Goal: Task Accomplishment & Management: Manage account settings

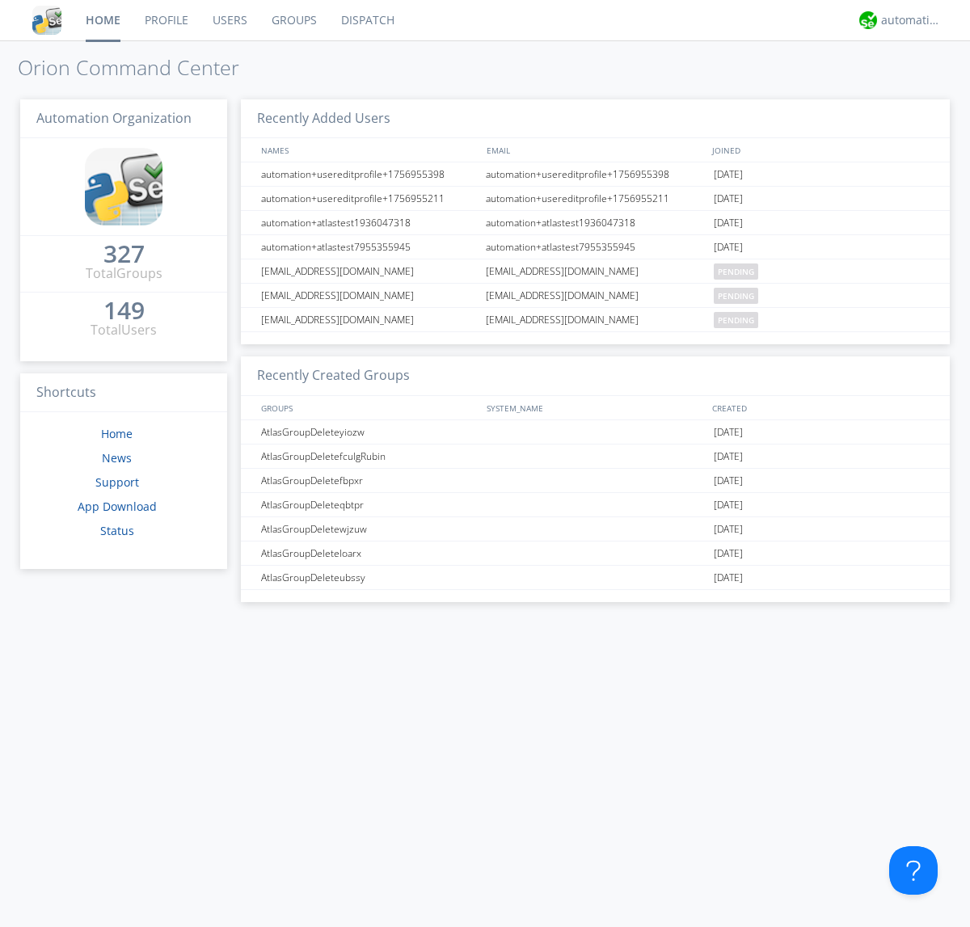
click at [229, 20] on link "Users" at bounding box center [229, 20] width 59 height 40
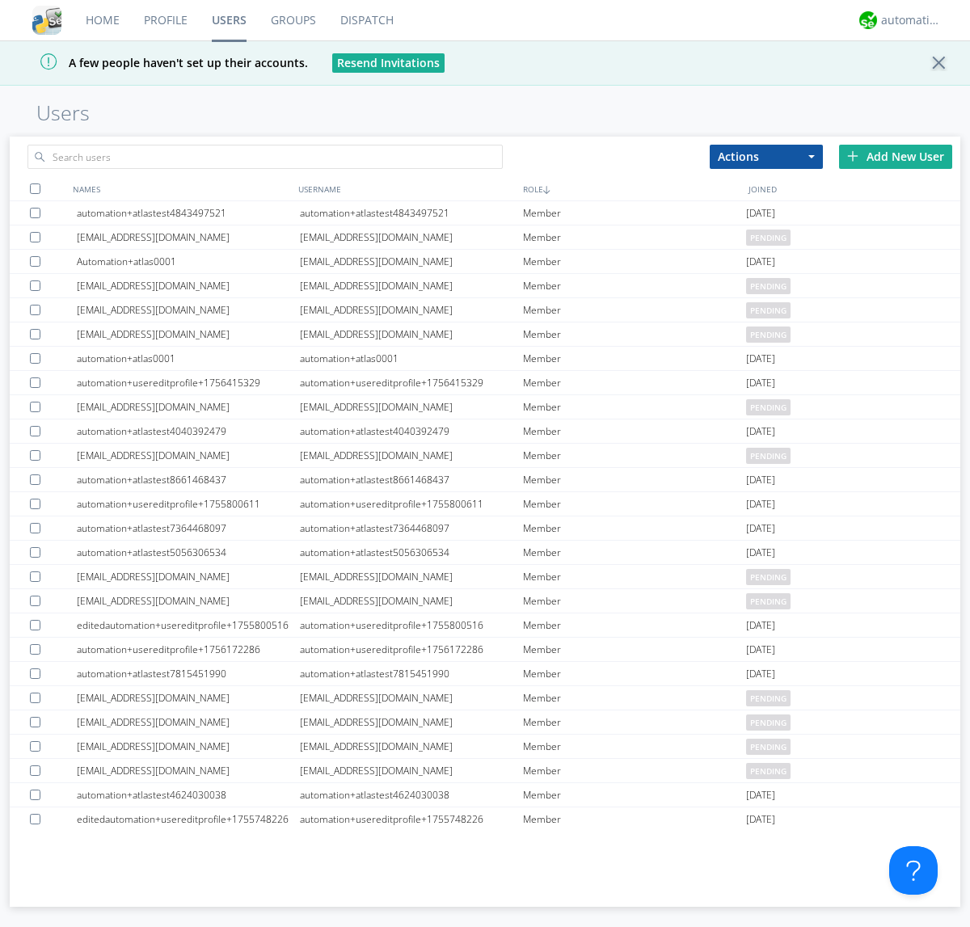
click at [896, 156] on div "Add New User" at bounding box center [895, 157] width 113 height 24
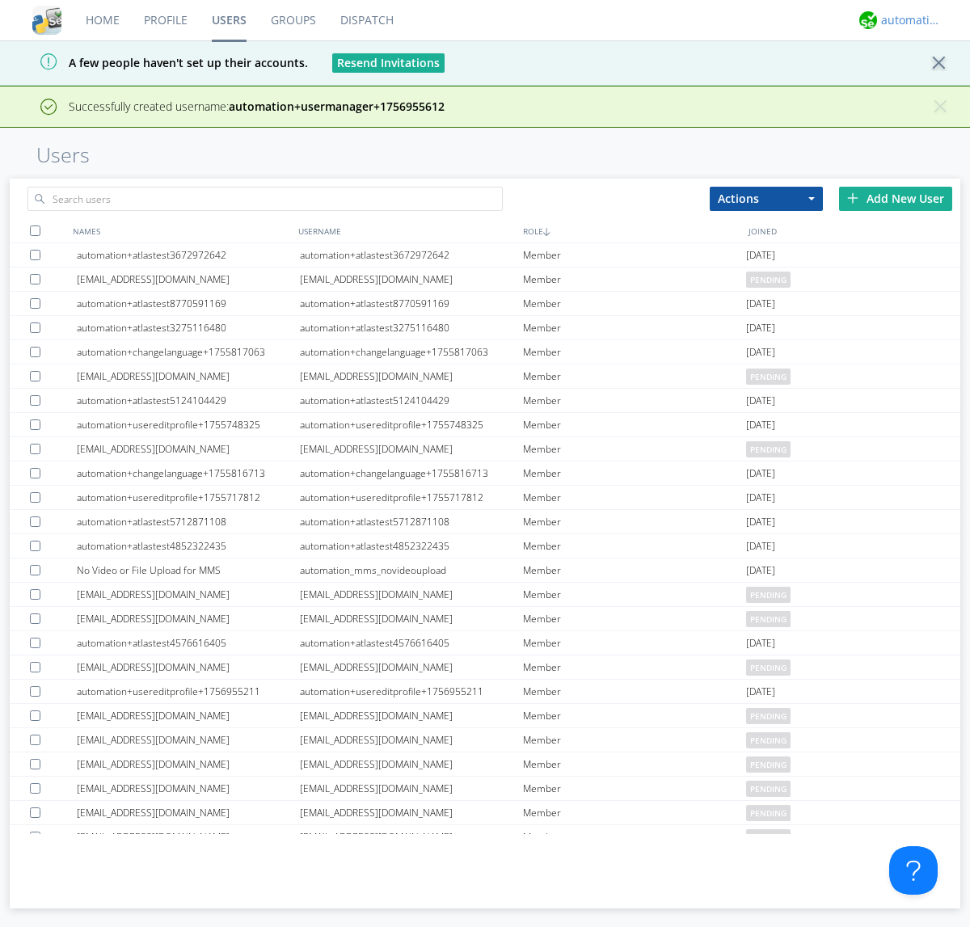
click at [907, 20] on div "automation+atlas" at bounding box center [911, 20] width 61 height 16
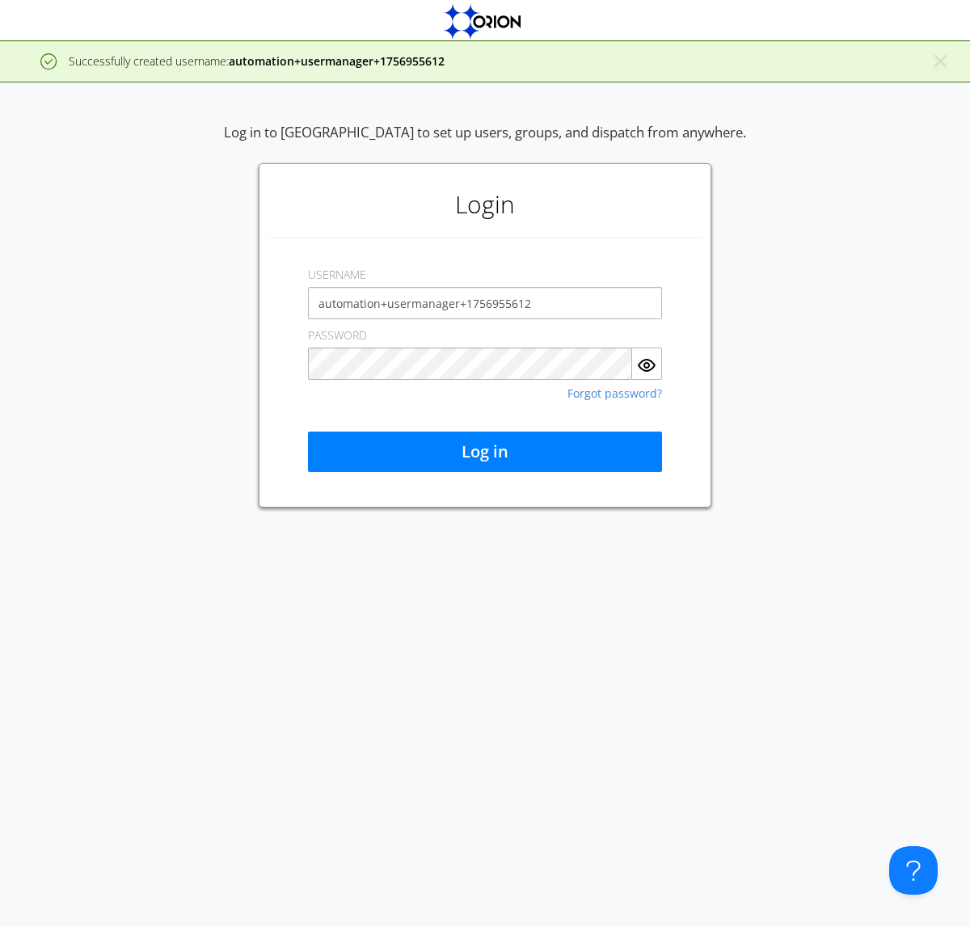
type input "automation+usermanager+1756955612"
click at [485, 452] on button "Log in" at bounding box center [485, 452] width 354 height 40
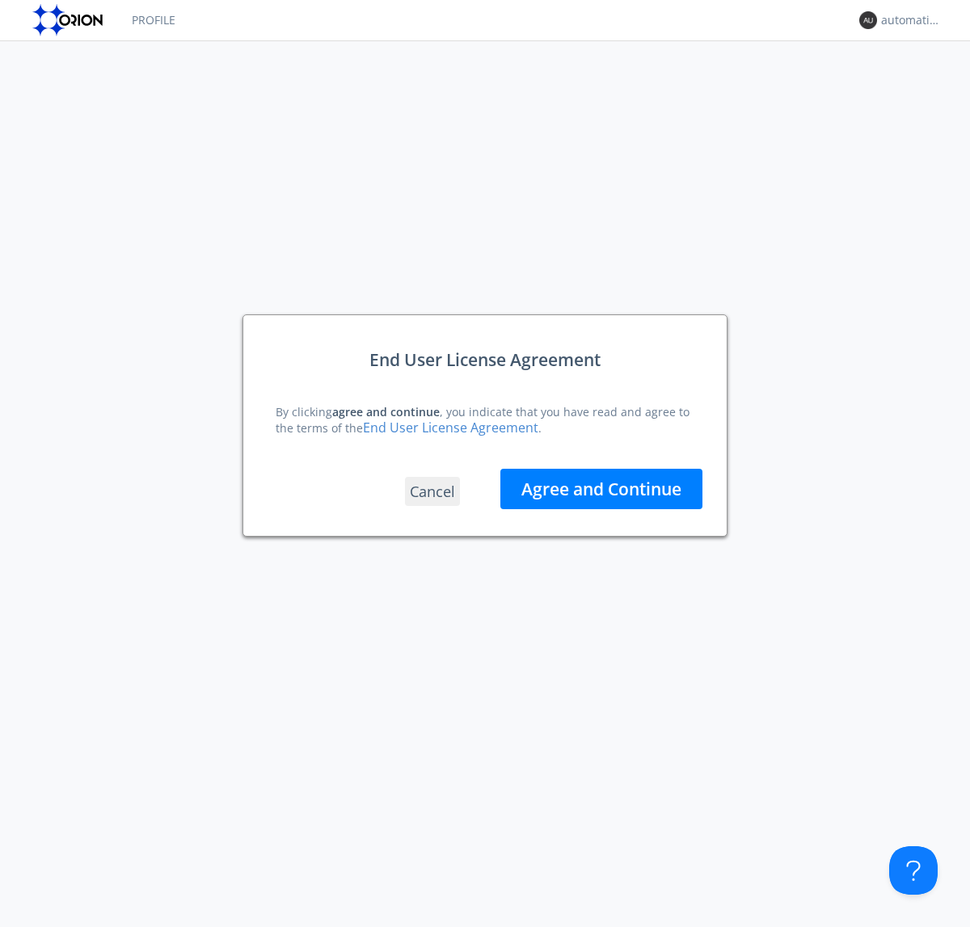
click at [601, 488] on button "Agree and Continue" at bounding box center [601, 489] width 202 height 40
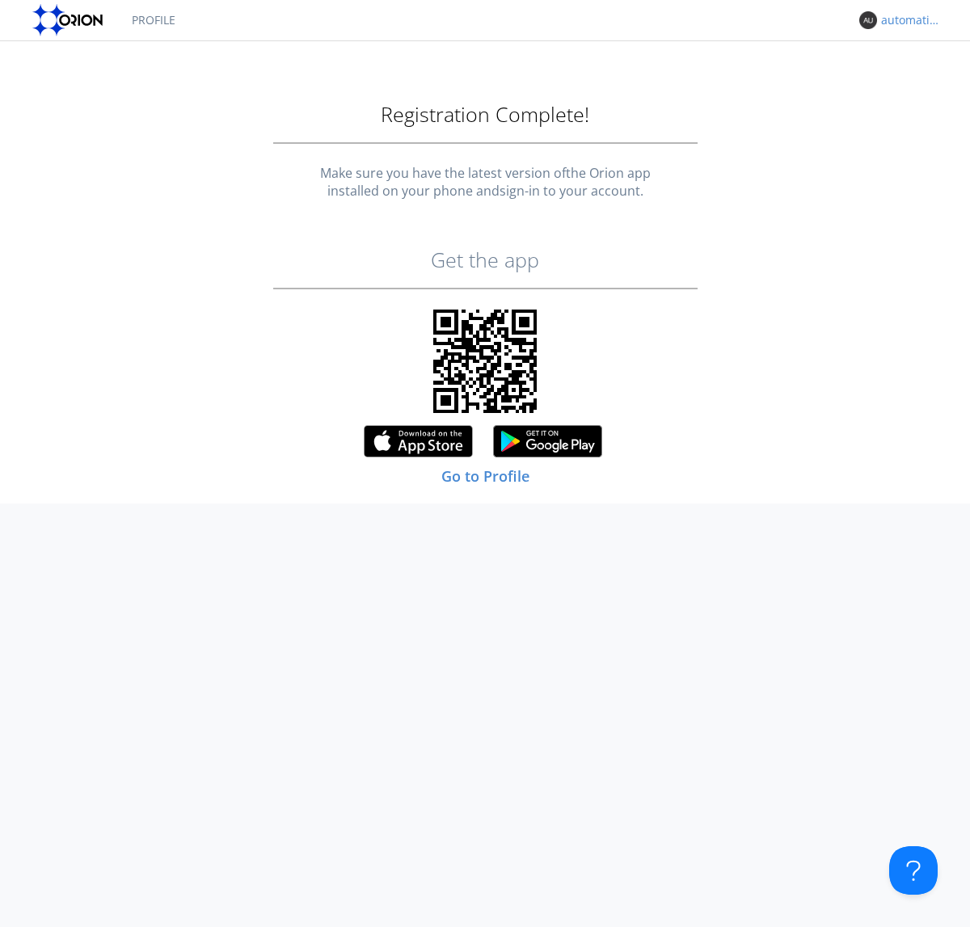
click at [907, 20] on div "automation+usermanager+1756955612" at bounding box center [911, 20] width 61 height 16
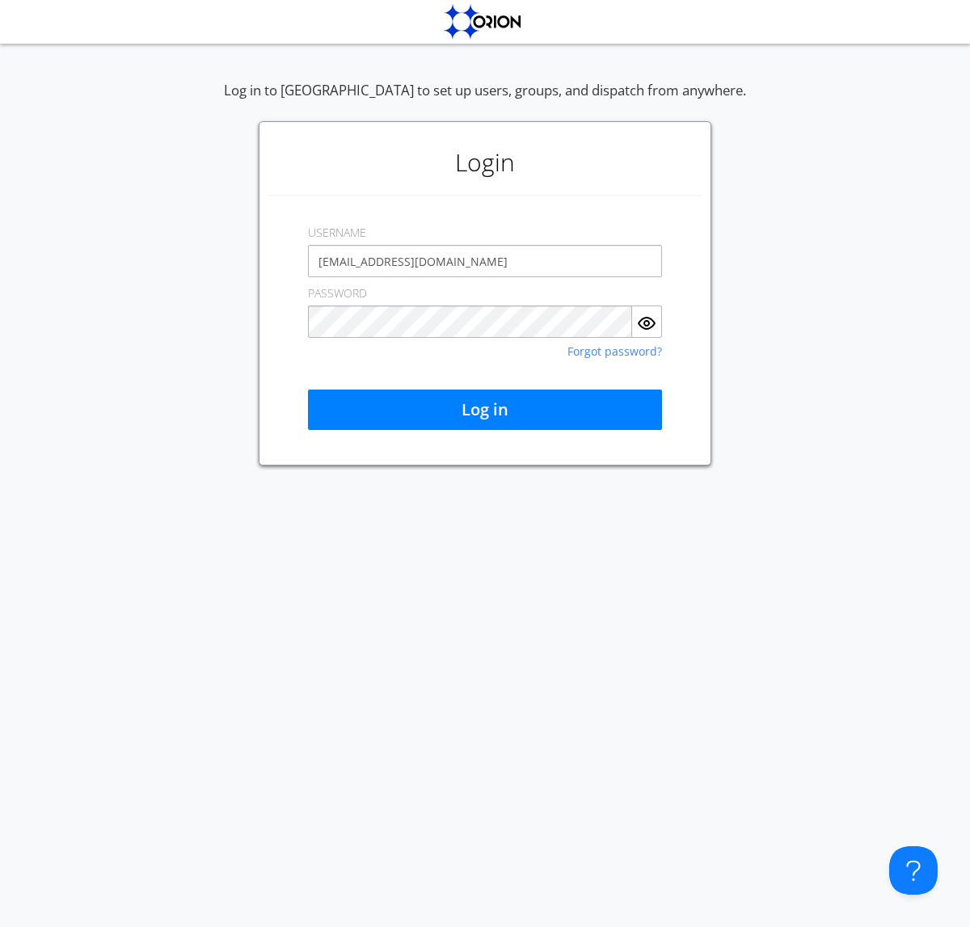
type input "[EMAIL_ADDRESS][DOMAIN_NAME]"
click at [485, 410] on button "Log in" at bounding box center [485, 410] width 354 height 40
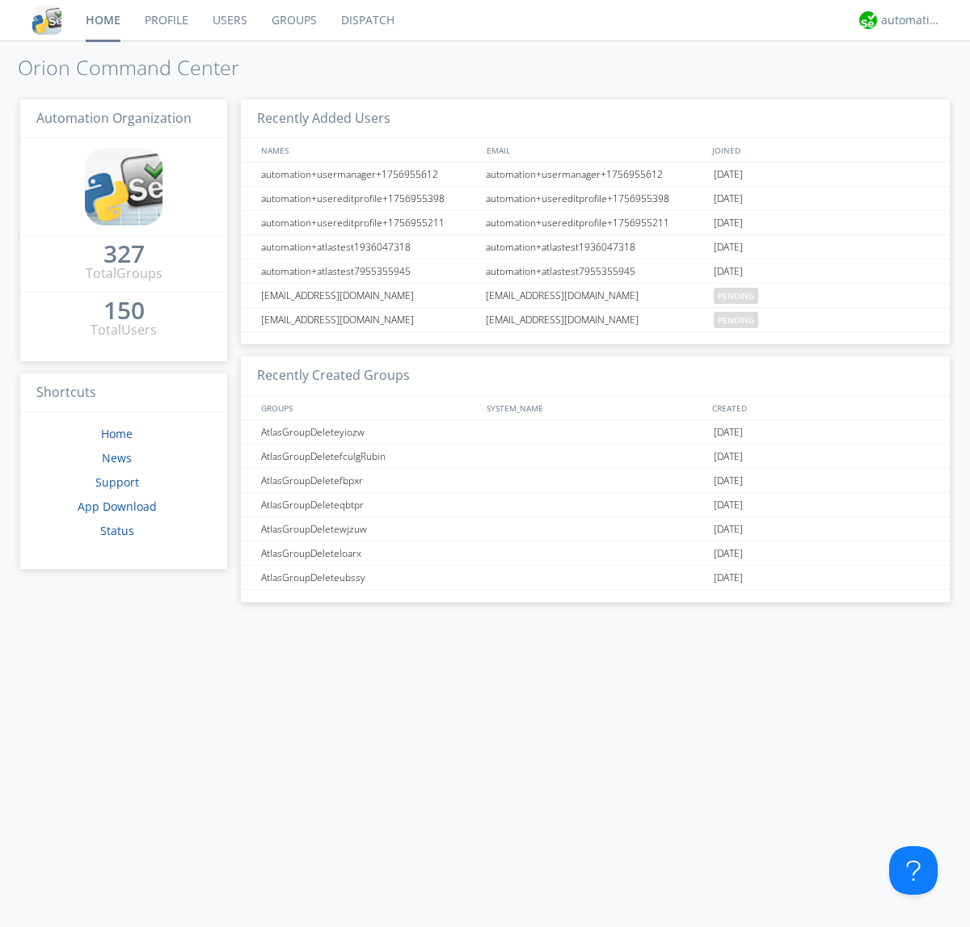
click at [229, 20] on link "Users" at bounding box center [229, 20] width 59 height 40
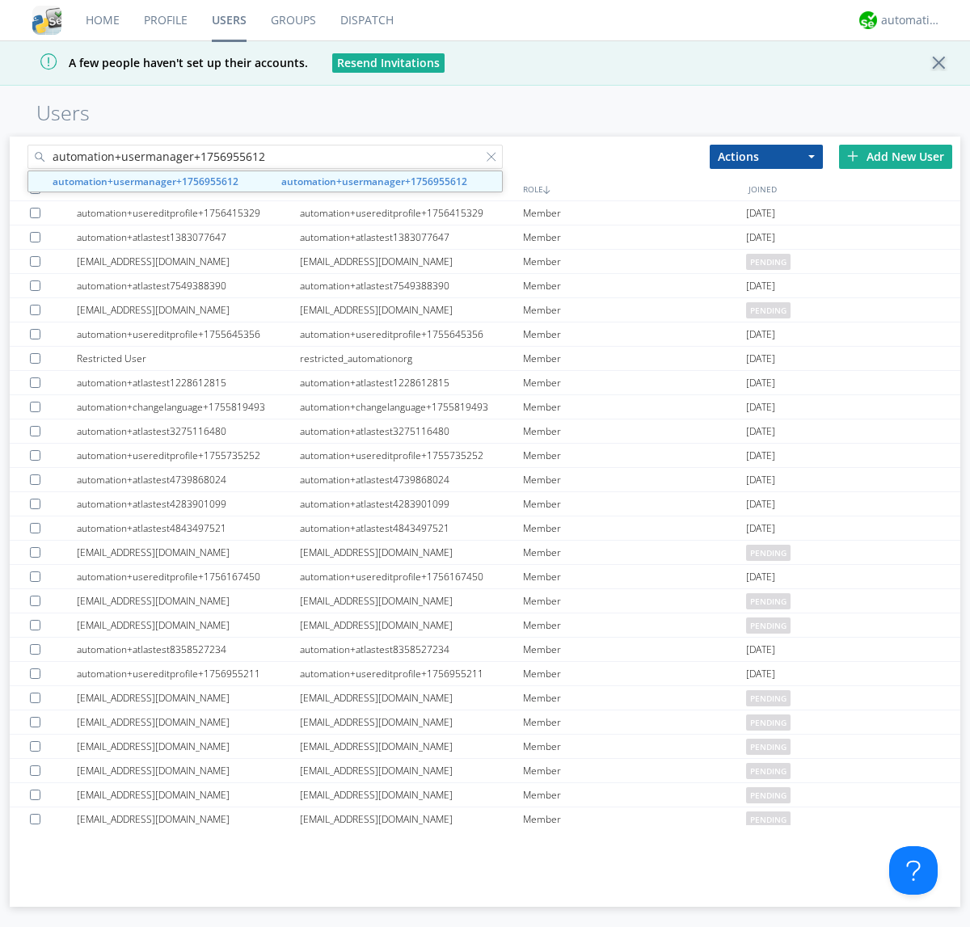
type input "automation+usermanager+1756955612"
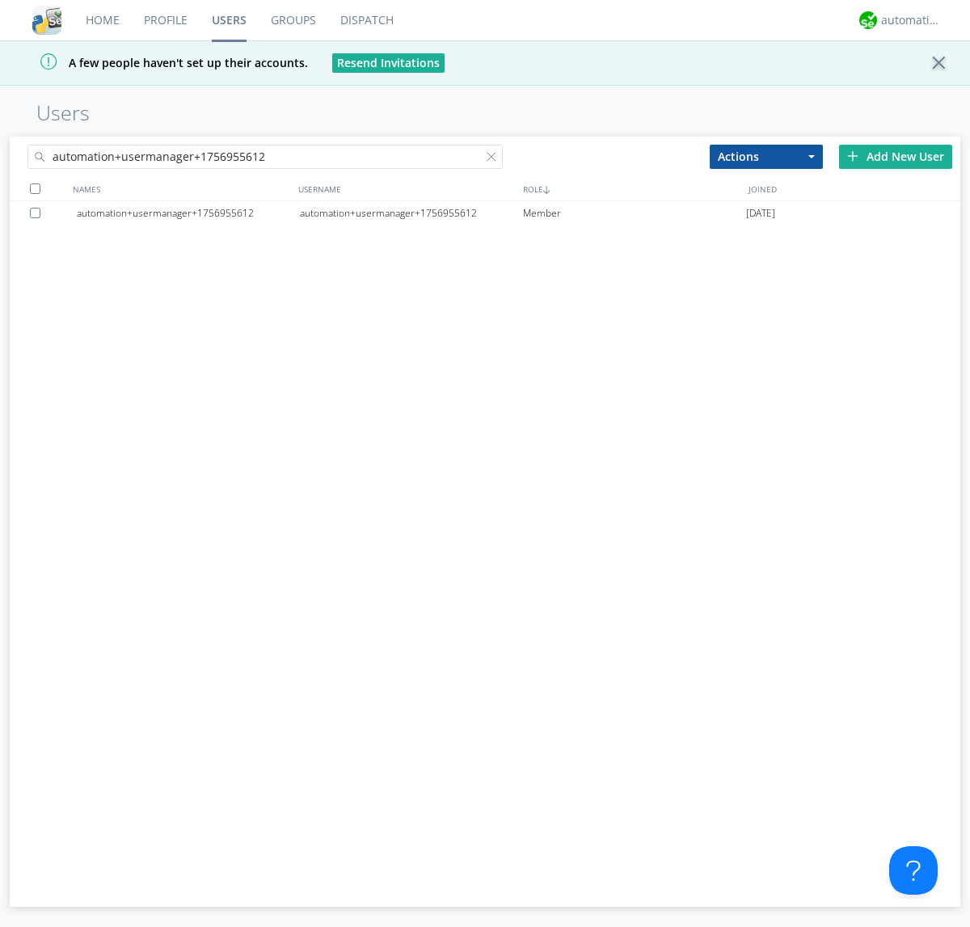
click at [411, 213] on div "automation+usermanager+1756955612" at bounding box center [411, 213] width 223 height 24
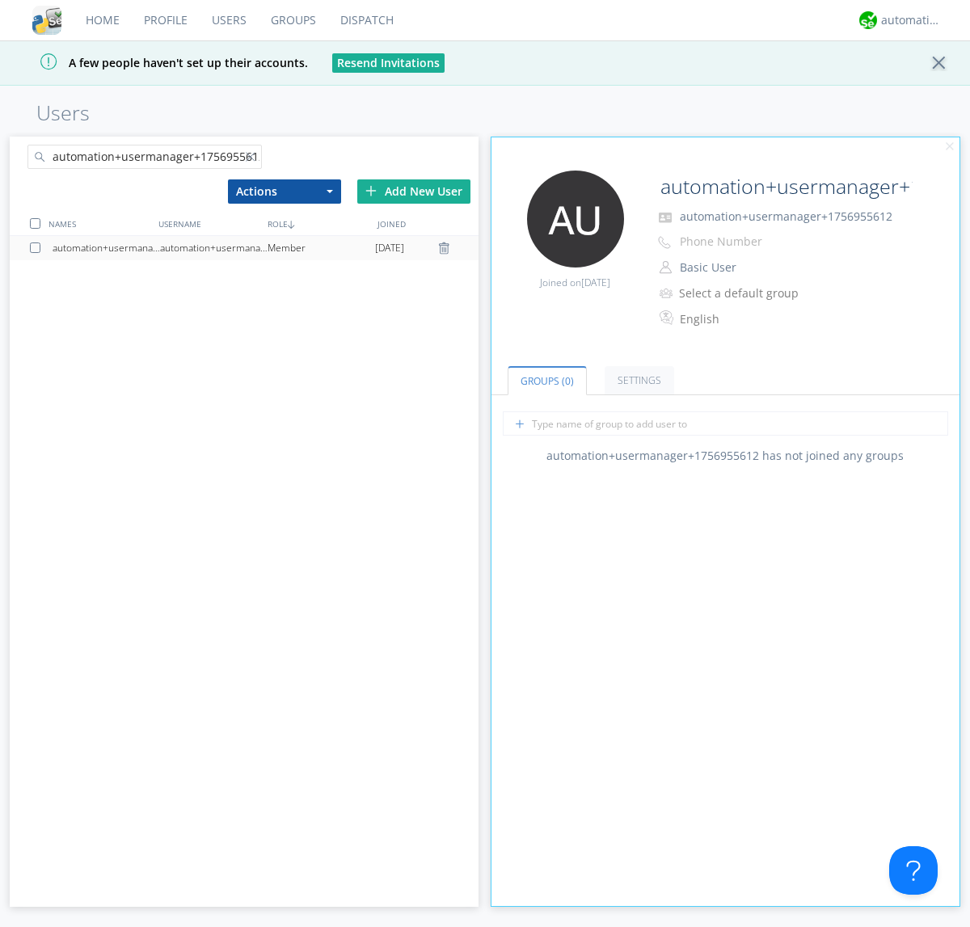
click at [754, 268] on button "Basic User" at bounding box center [755, 267] width 162 height 23
click at [0, 0] on link "Manager" at bounding box center [0, 0] width 0 height 0
click at [907, 20] on div "automation+atlas" at bounding box center [911, 20] width 61 height 16
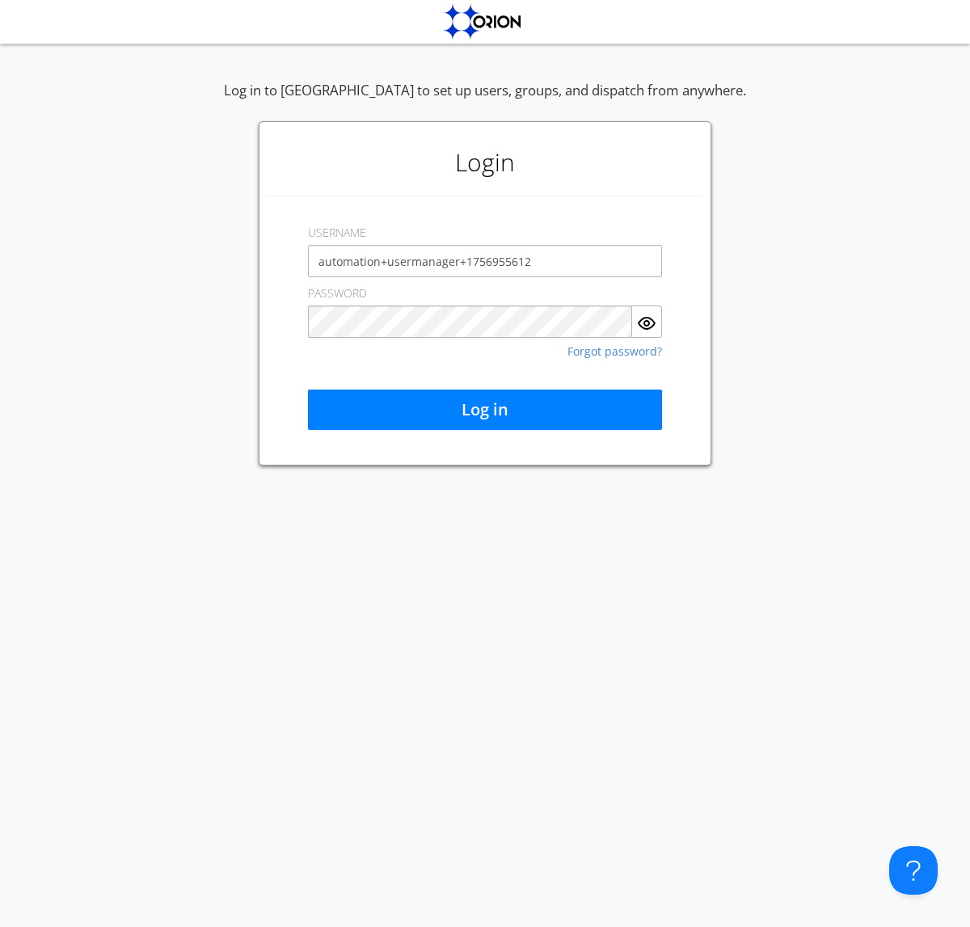
type input "automation+usermanager+1756955612"
click at [485, 410] on button "Log in" at bounding box center [485, 410] width 354 height 40
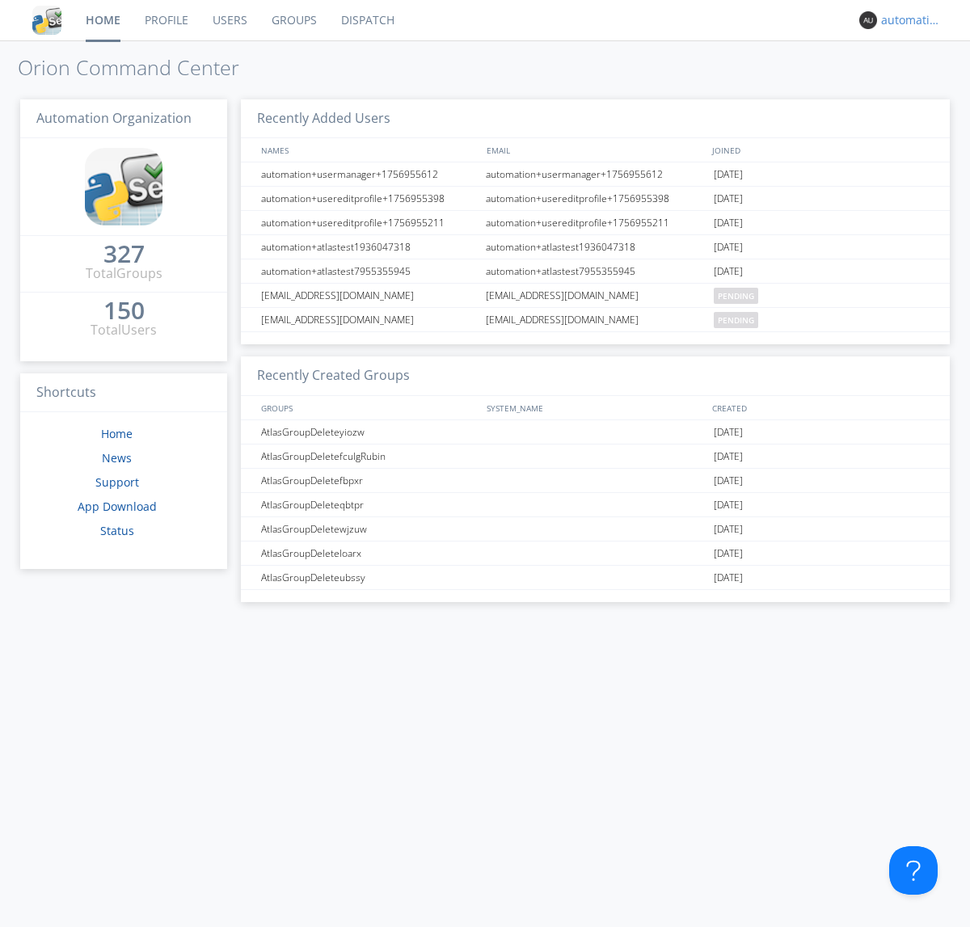
click at [907, 20] on div "automation+usermanager+1756955612" at bounding box center [911, 20] width 61 height 16
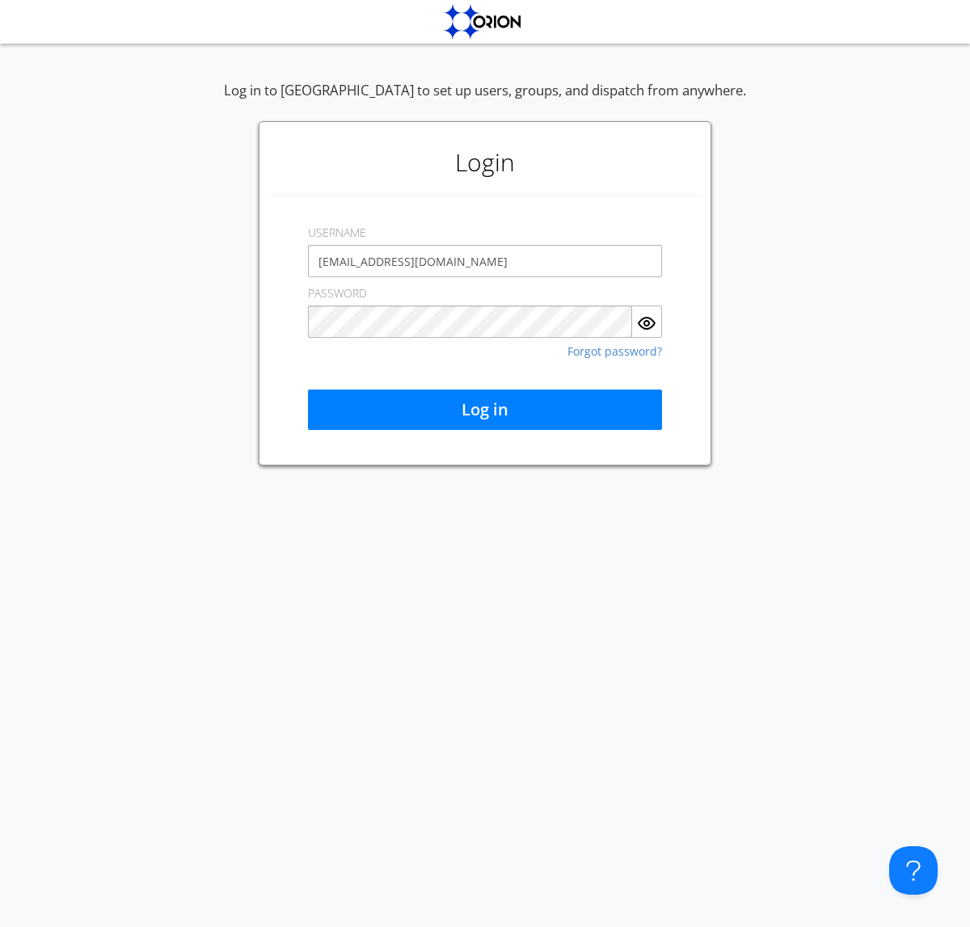
type input "[EMAIL_ADDRESS][DOMAIN_NAME]"
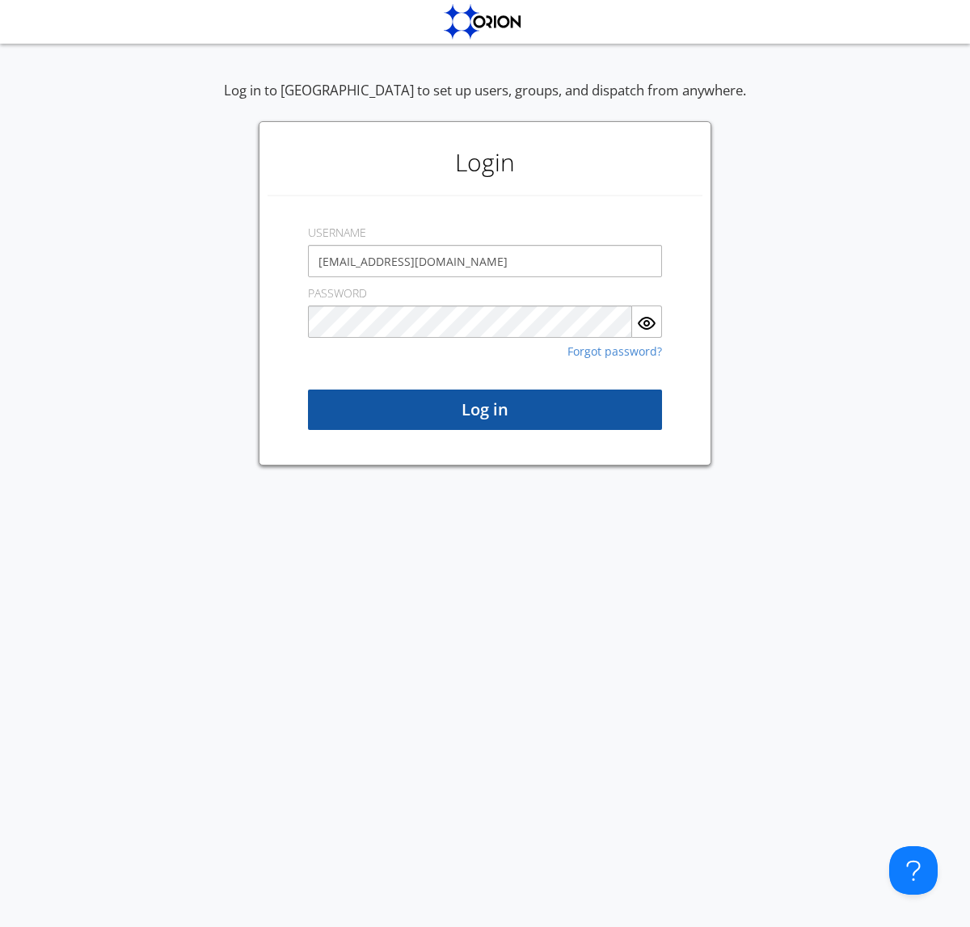
click at [485, 410] on button "Log in" at bounding box center [485, 410] width 354 height 40
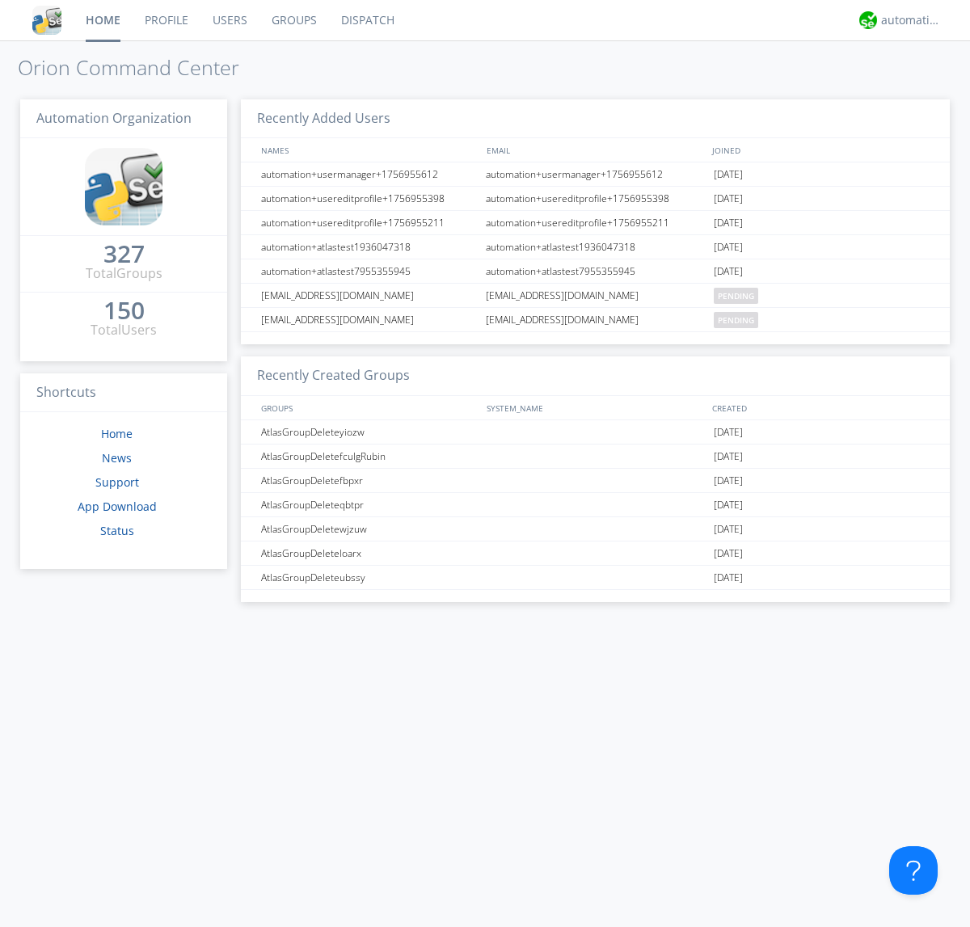
click at [229, 20] on link "Users" at bounding box center [229, 20] width 59 height 40
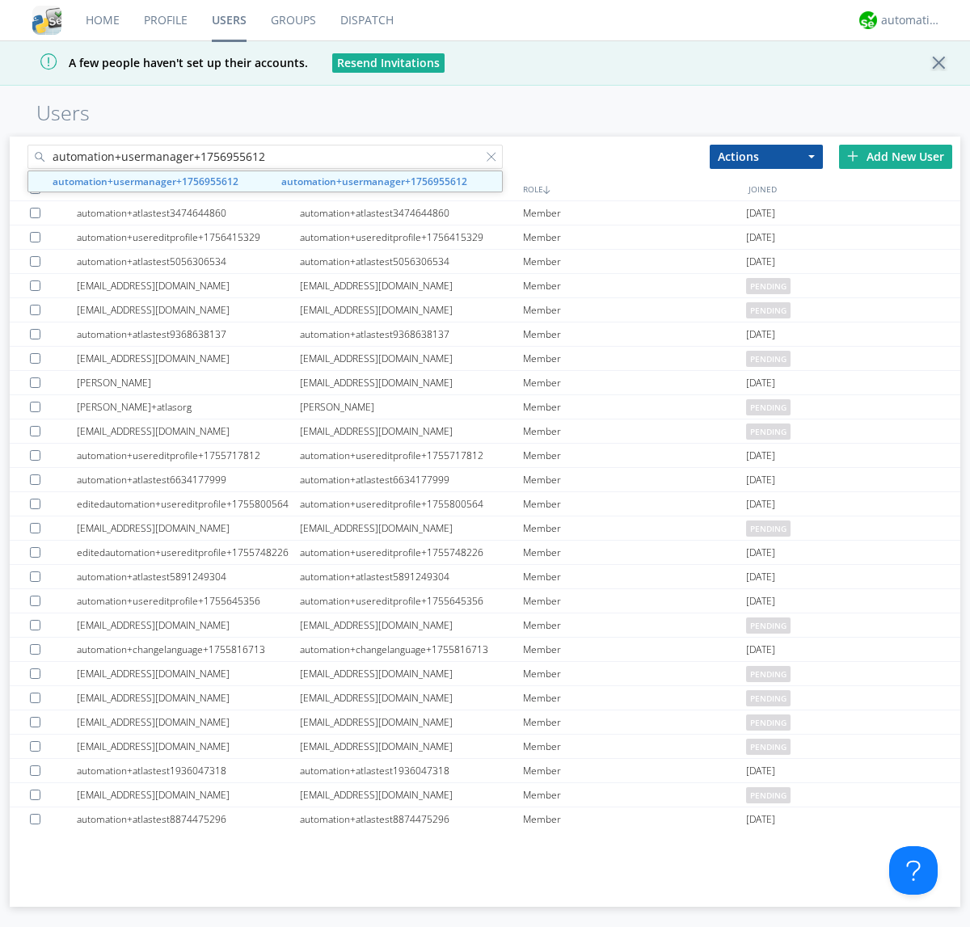
type input "automation+usermanager+1756955612"
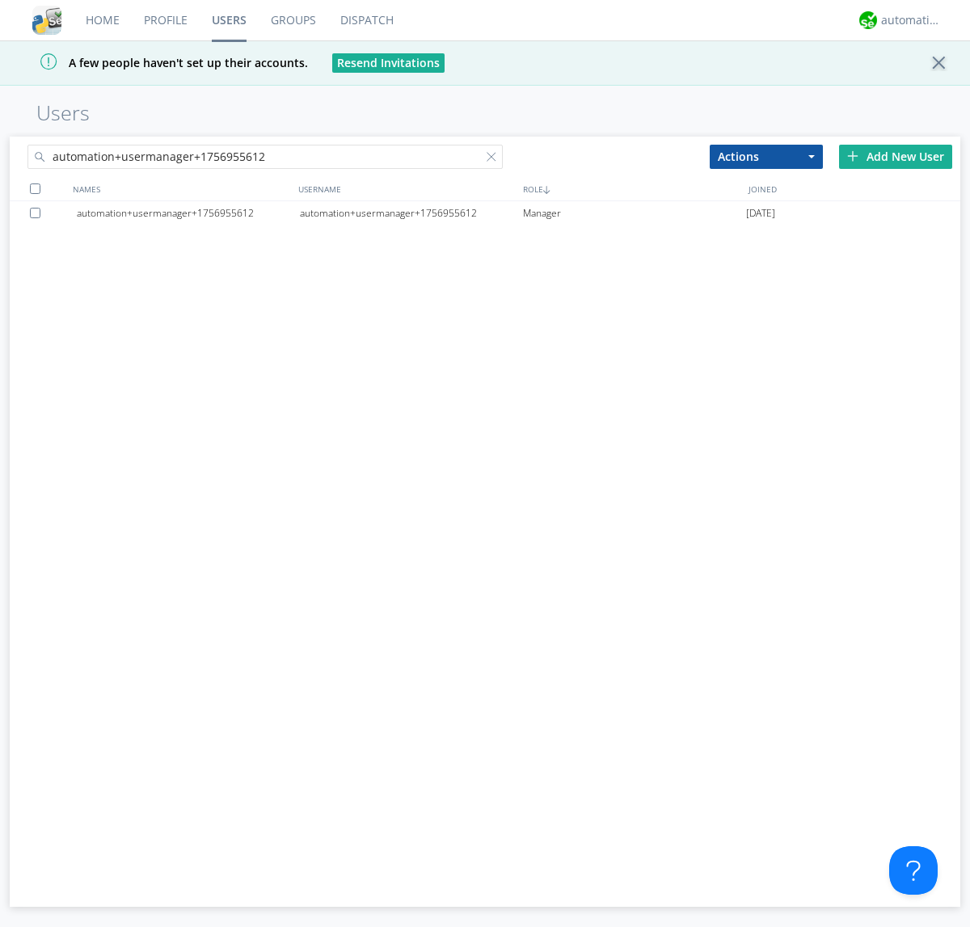
click at [38, 213] on div at bounding box center [38, 213] width 16 height 11
click at [766, 156] on button "Actions" at bounding box center [766, 157] width 113 height 24
click at [0, 0] on link "Delete User" at bounding box center [0, 0] width 0 height 0
